Goal: Transaction & Acquisition: Purchase product/service

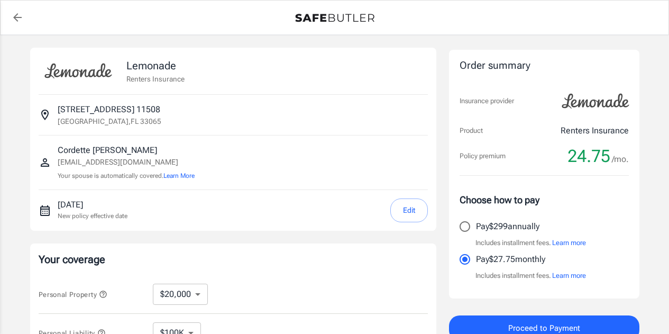
select select "20000"
select select "500"
click at [413, 213] on button "Edit" at bounding box center [409, 210] width 38 height 24
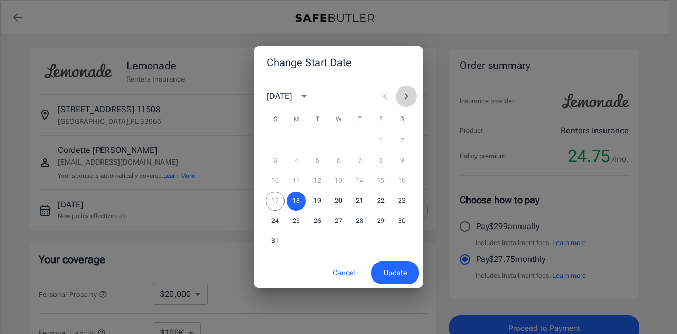
click at [403, 99] on icon "Next month" at bounding box center [406, 96] width 13 height 13
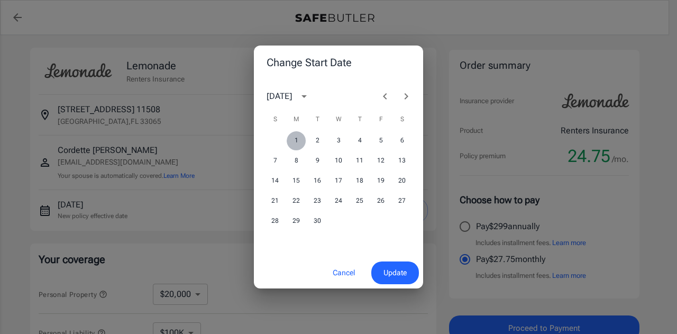
click at [299, 136] on button "1" at bounding box center [296, 140] width 19 height 19
click at [396, 272] on span "Update" at bounding box center [395, 272] width 23 height 13
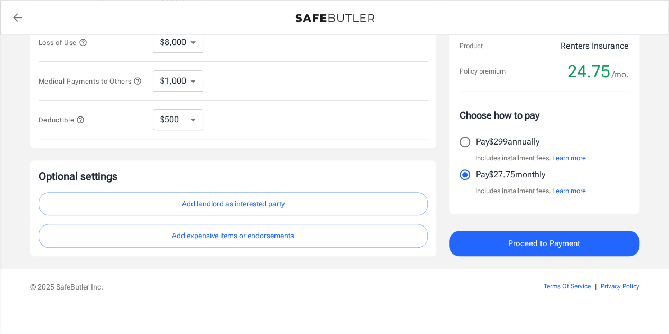
scroll to position [339, 0]
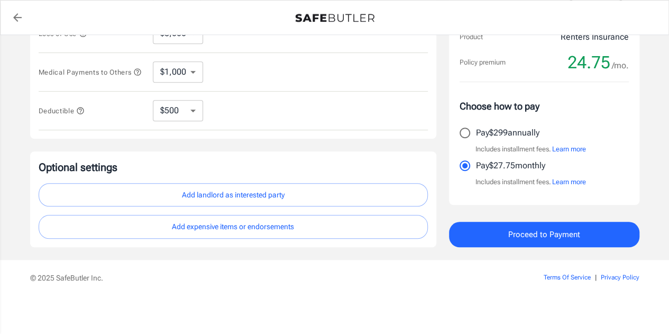
click at [531, 235] on span "Proceed to Payment" at bounding box center [544, 234] width 72 height 14
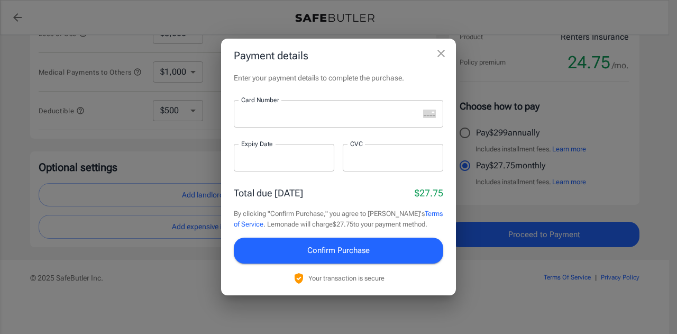
click at [334, 119] on div at bounding box center [326, 114] width 185 height 28
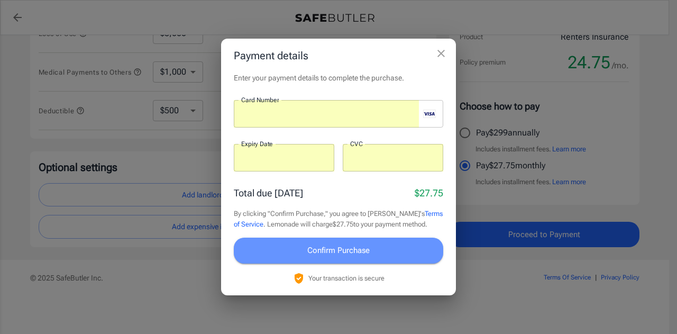
click at [386, 251] on button "Confirm Purchase" at bounding box center [339, 250] width 210 height 25
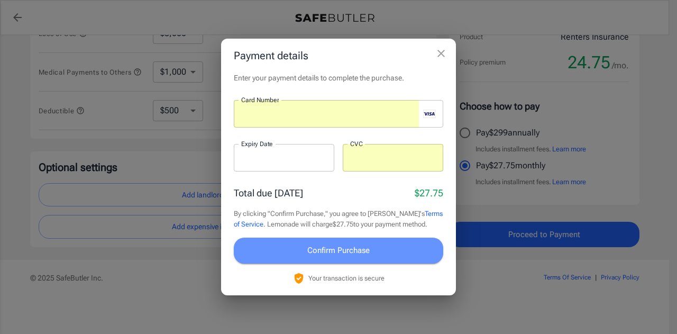
click at [341, 253] on span "Confirm Purchase" at bounding box center [338, 250] width 62 height 14
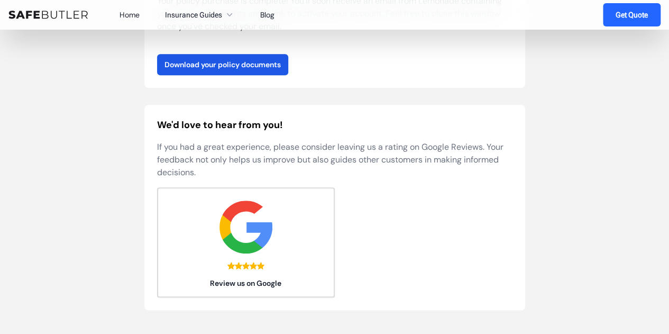
scroll to position [149, 0]
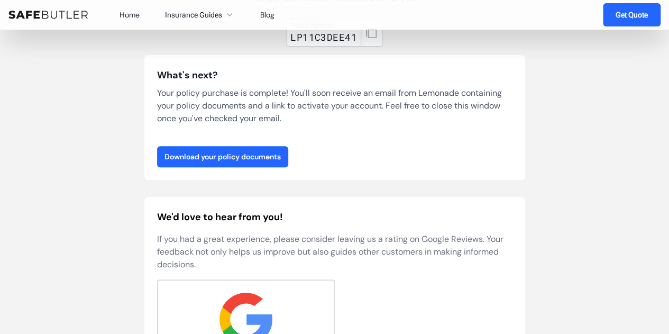
click at [259, 156] on link "Download your policy documents" at bounding box center [222, 156] width 131 height 21
